Goal: Task Accomplishment & Management: Complete application form

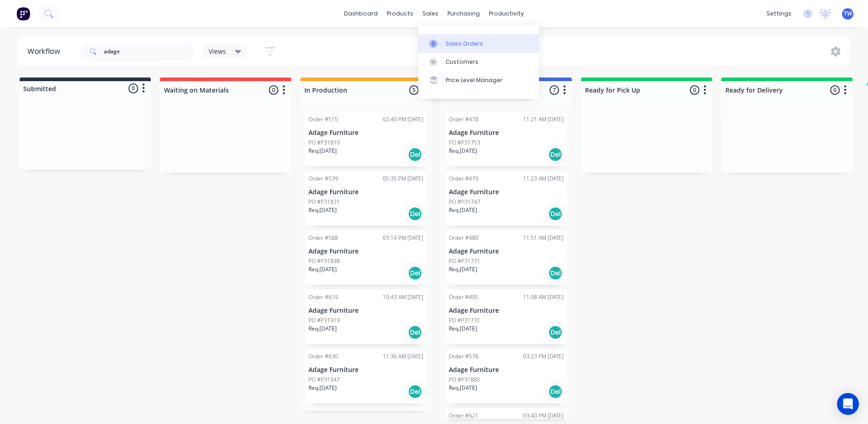
drag, startPoint x: 450, startPoint y: 42, endPoint x: 517, endPoint y: 58, distance: 68.3
click at [451, 43] on div "Sales Orders" at bounding box center [463, 44] width 37 height 8
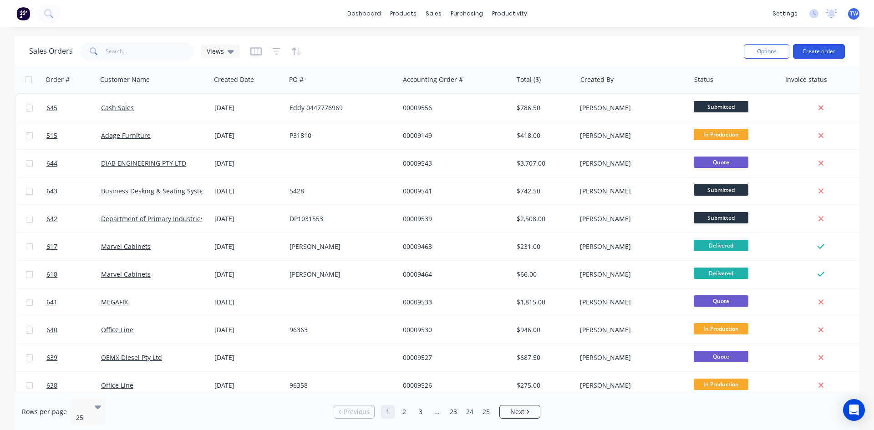
click at [804, 48] on button "Create order" at bounding box center [819, 51] width 52 height 15
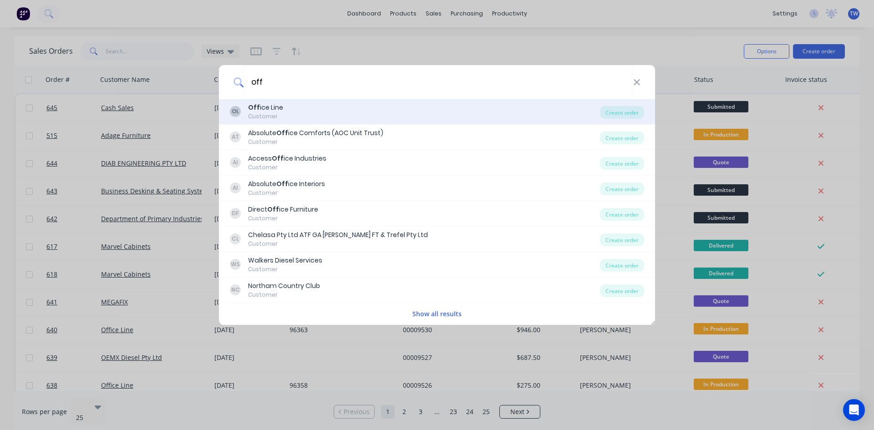
type input "off"
click at [281, 114] on div "Customer" at bounding box center [265, 117] width 35 height 8
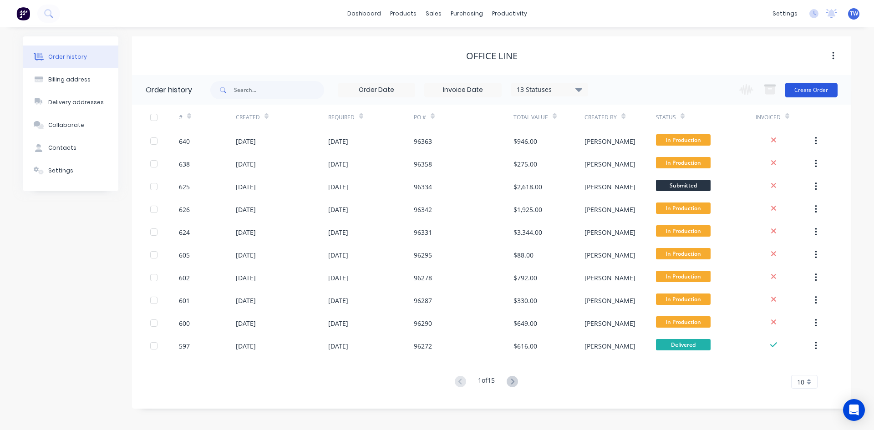
click at [817, 90] on button "Create Order" at bounding box center [811, 90] width 53 height 15
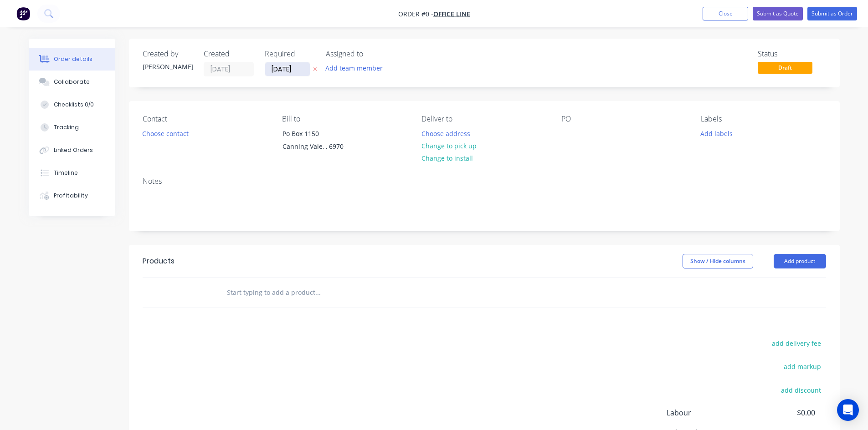
click at [266, 67] on input "[DATE]" at bounding box center [287, 69] width 45 height 14
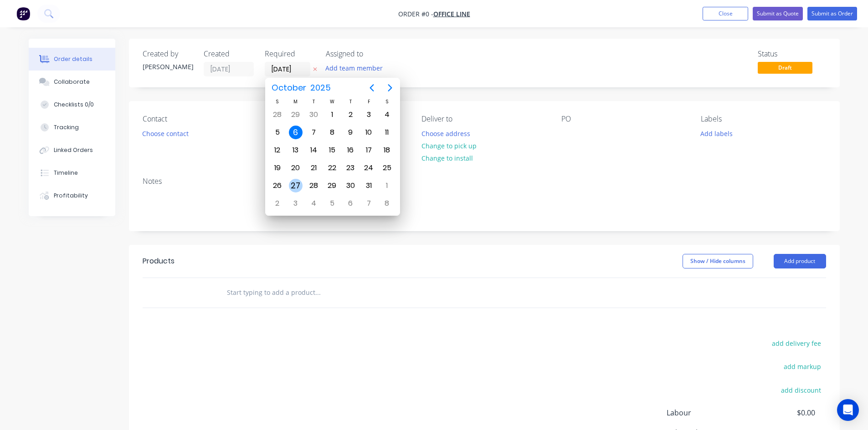
click at [297, 187] on div "27" at bounding box center [296, 186] width 14 height 14
type input "[DATE]"
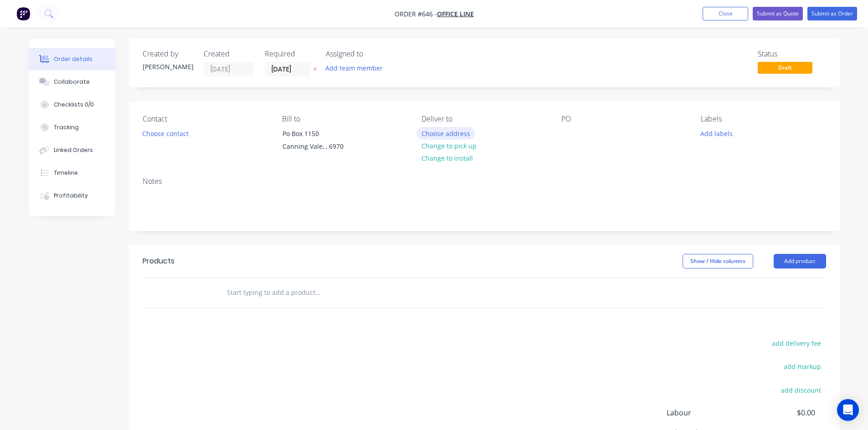
click at [441, 135] on button "Choose address" at bounding box center [445, 133] width 58 height 12
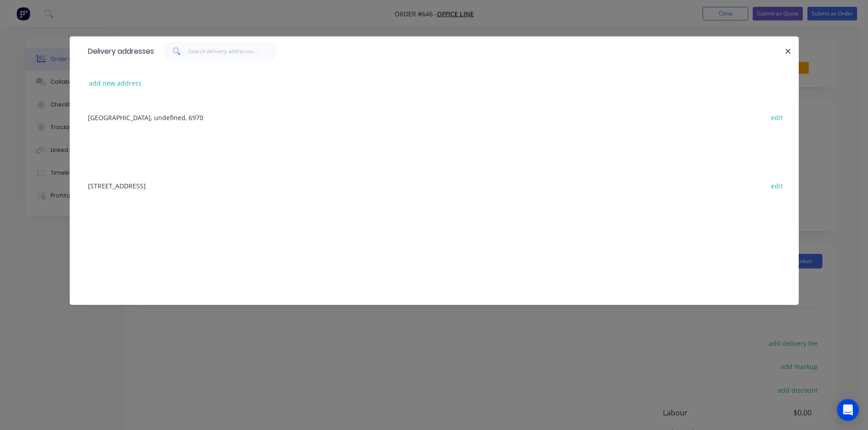
click at [177, 186] on div "[STREET_ADDRESS] edit" at bounding box center [433, 186] width 701 height 34
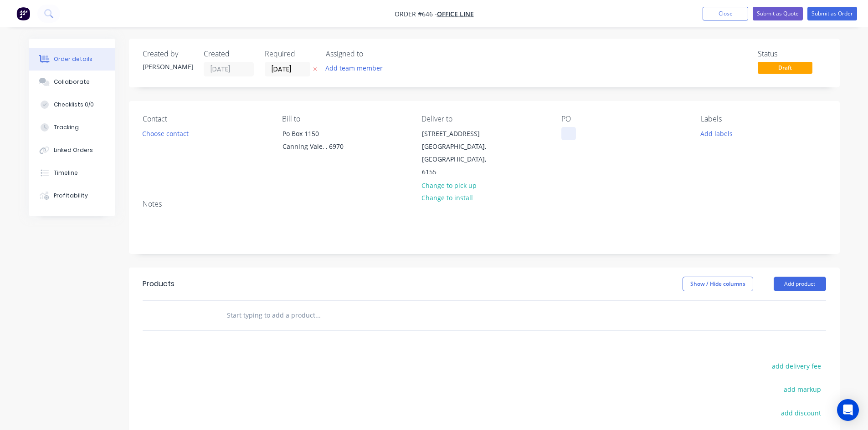
click at [562, 129] on div at bounding box center [568, 133] width 15 height 13
click at [805, 277] on button "Add product" at bounding box center [799, 284] width 52 height 15
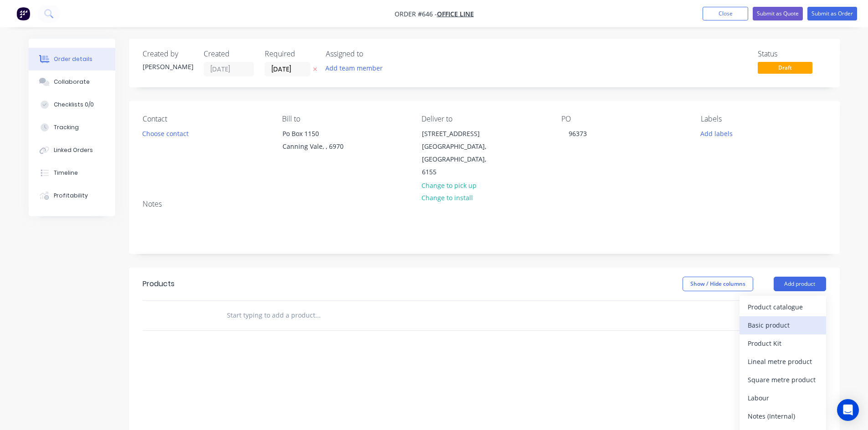
click at [784, 319] on div "Basic product" at bounding box center [782, 325] width 70 height 13
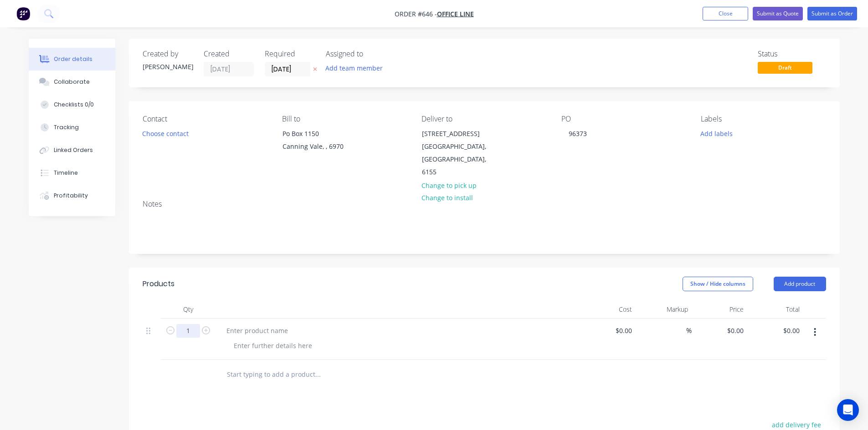
click at [183, 324] on input "1" at bounding box center [188, 331] width 24 height 14
type input "2"
type input "$0.00"
click at [231, 324] on div at bounding box center [257, 330] width 76 height 13
click at [261, 324] on div at bounding box center [257, 330] width 76 height 13
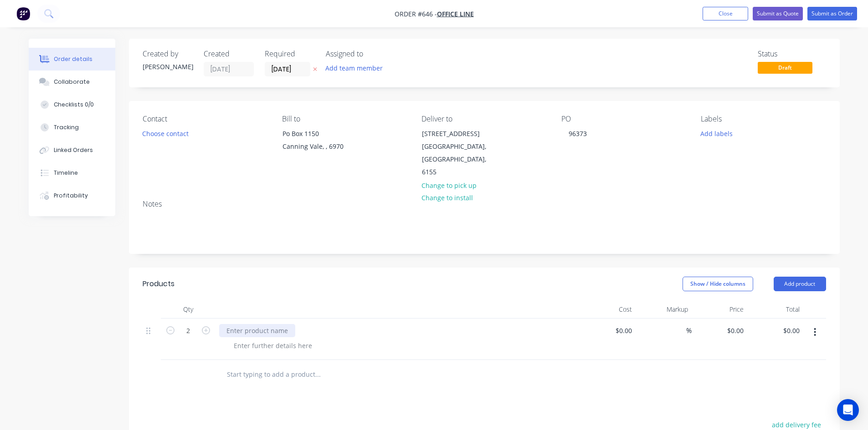
paste div
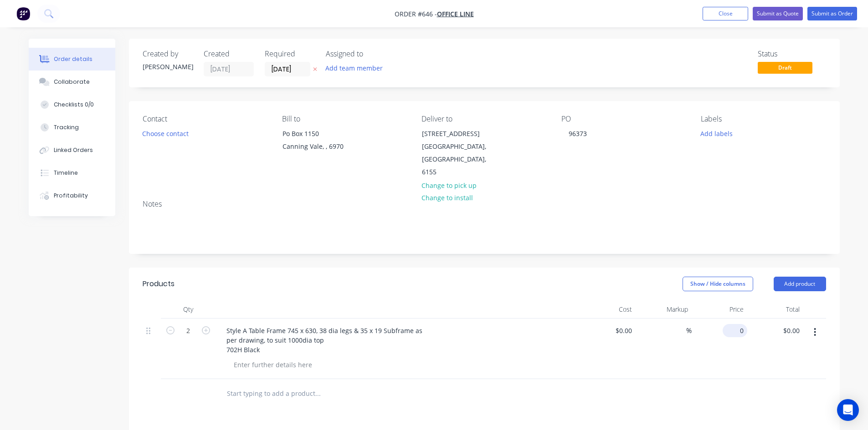
click at [739, 324] on input "0" at bounding box center [736, 330] width 21 height 13
type input "$0.00"
click at [794, 277] on button "Add product" at bounding box center [799, 284] width 52 height 15
click at [789, 319] on div "Basic product" at bounding box center [782, 325] width 70 height 13
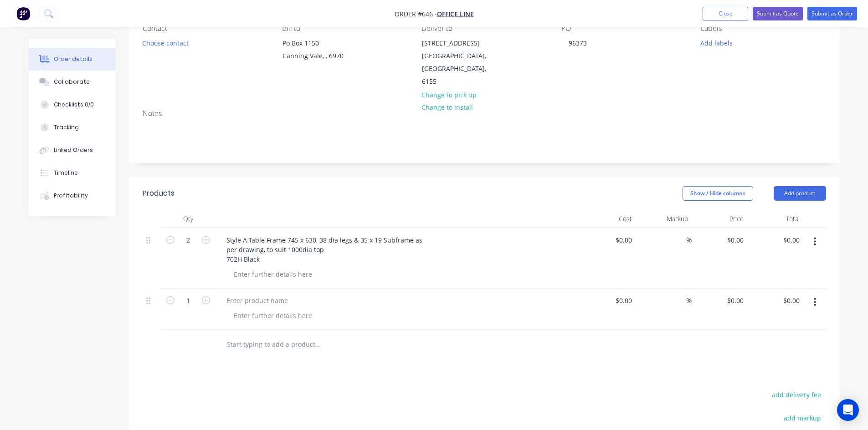
scroll to position [91, 0]
click at [267, 294] on div at bounding box center [257, 300] width 76 height 13
paste div
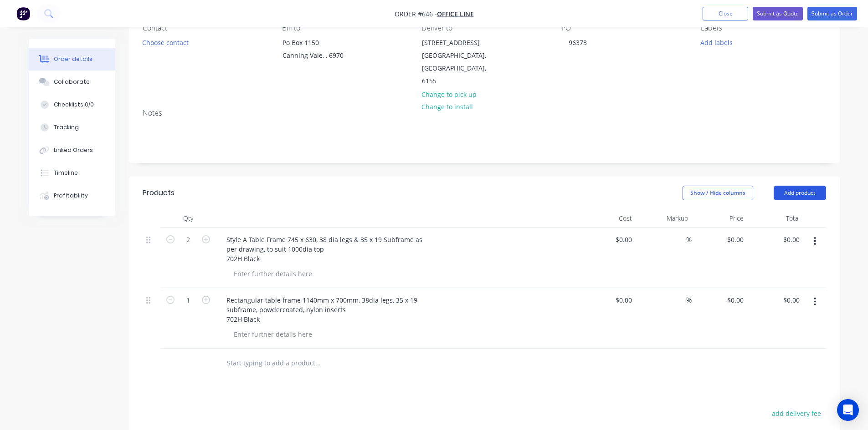
click at [814, 186] on button "Add product" at bounding box center [799, 193] width 52 height 15
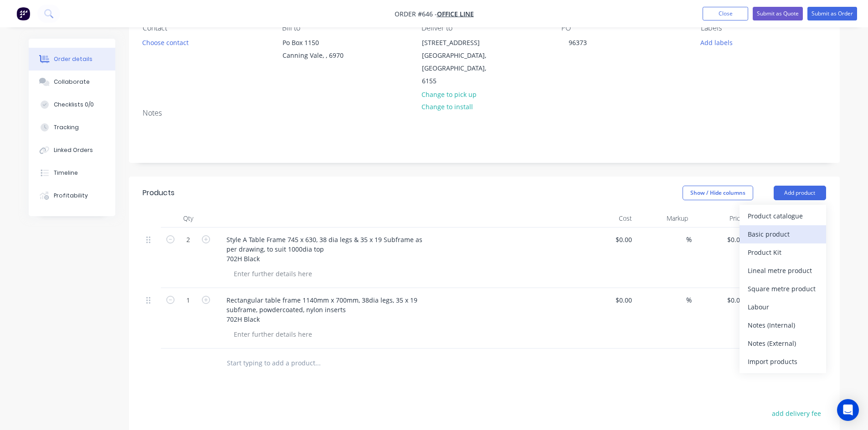
click at [787, 228] on div "Basic product" at bounding box center [782, 234] width 70 height 13
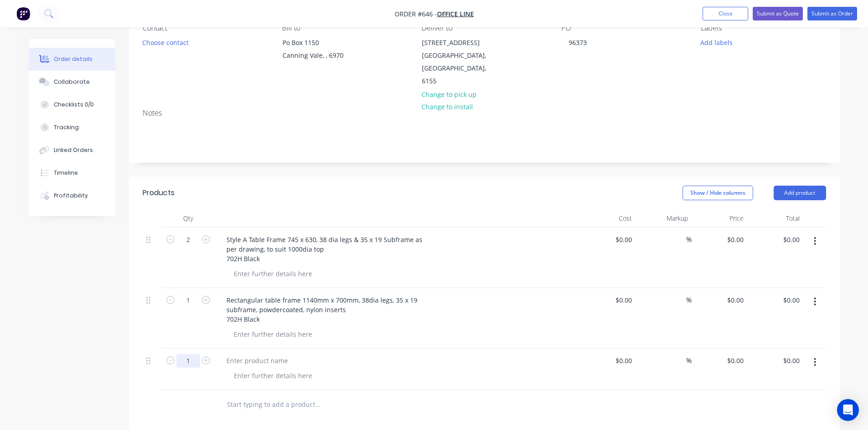
click at [190, 354] on input "1" at bounding box center [188, 361] width 24 height 14
type input "3"
click at [236, 354] on div at bounding box center [257, 360] width 76 height 13
click at [260, 354] on div at bounding box center [257, 360] width 76 height 13
paste div
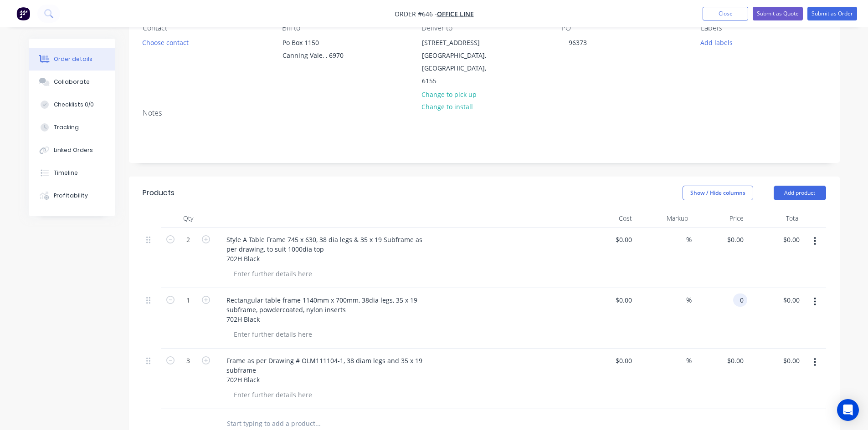
click at [735, 294] on div "0 0" at bounding box center [740, 300] width 14 height 13
type input "$130.00"
click at [743, 354] on input "0" at bounding box center [736, 360] width 21 height 13
click at [737, 354] on input "0" at bounding box center [741, 360] width 10 height 13
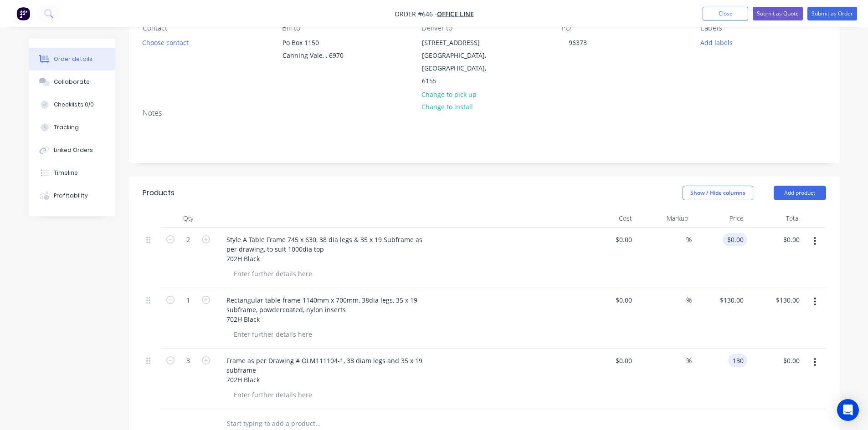
type input "130"
type input "0"
type input "$130.00"
type input "$390.00"
click at [736, 233] on div "0 $0.00" at bounding box center [734, 239] width 25 height 13
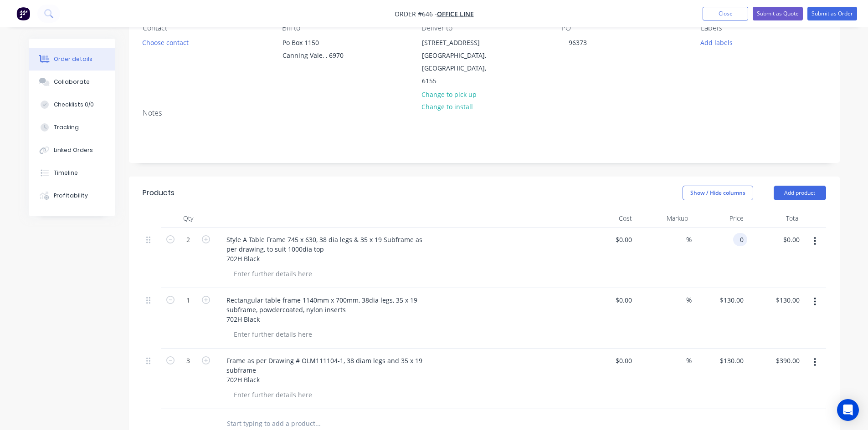
type input "$0.00"
